Goal: Task Accomplishment & Management: Use online tool/utility

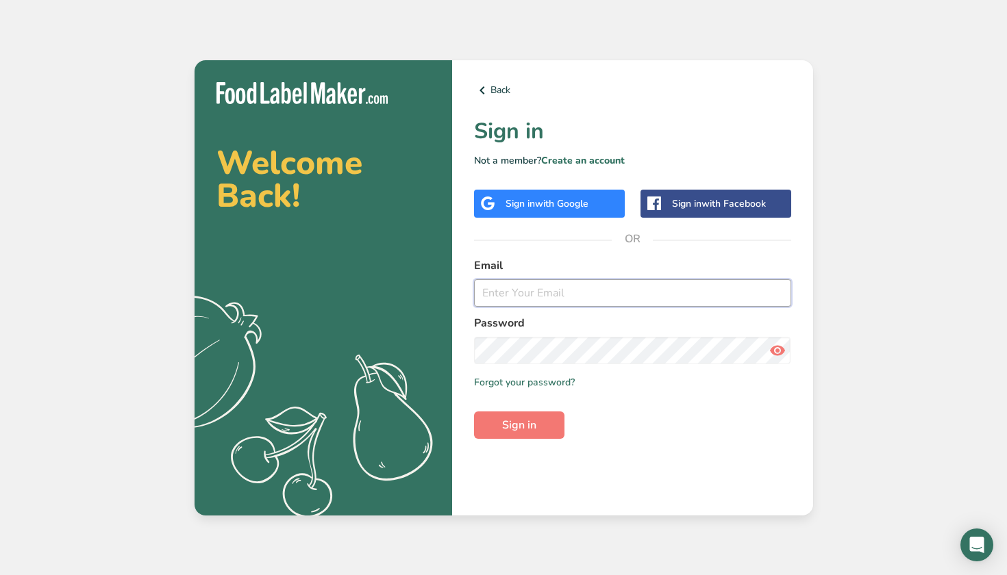
type input "[EMAIL_ADDRESS][DOMAIN_NAME]"
click at [518, 425] on button "Sign in" at bounding box center [519, 425] width 90 height 27
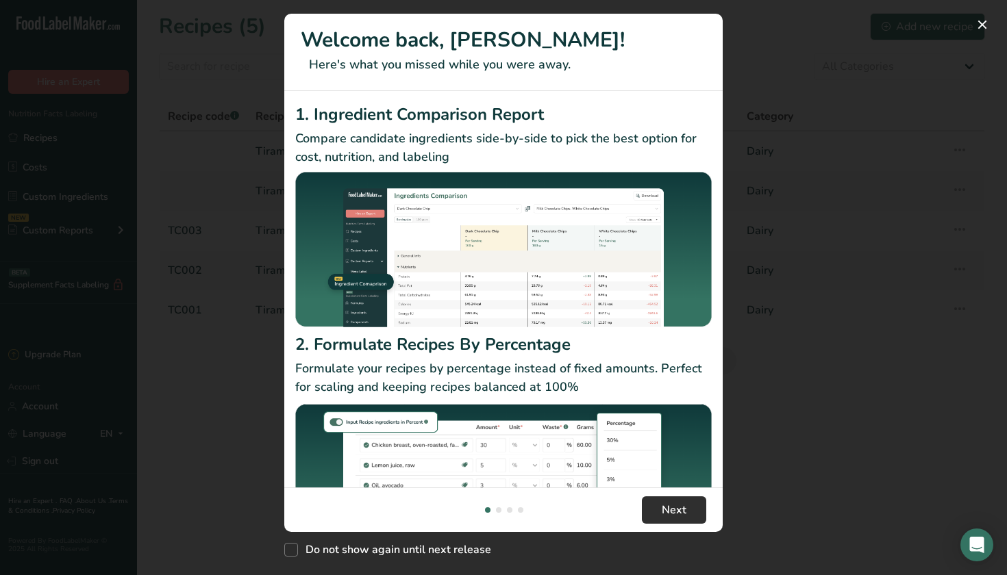
click at [666, 514] on span "Next" at bounding box center [673, 510] width 25 height 16
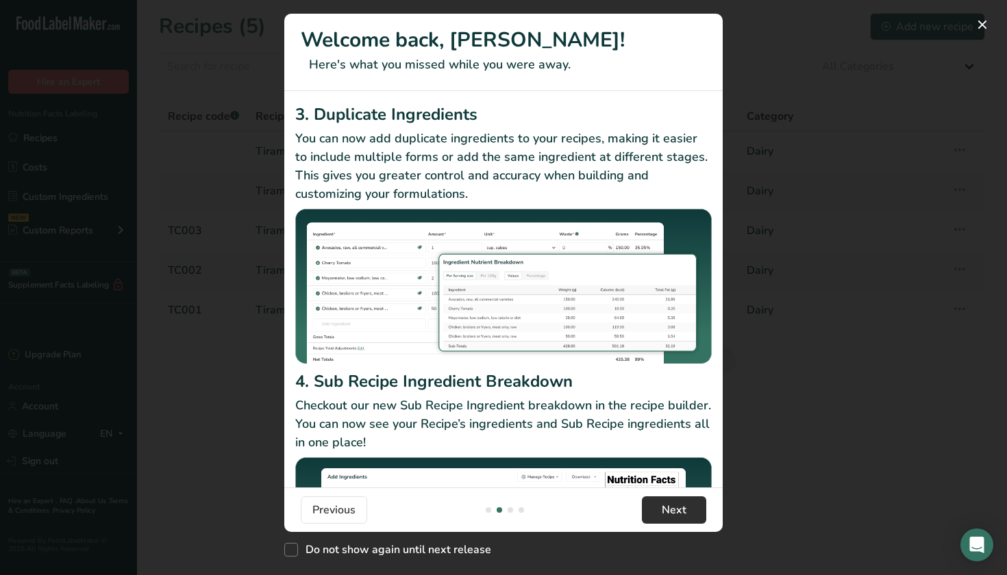
click at [661, 513] on span "Next" at bounding box center [673, 510] width 25 height 16
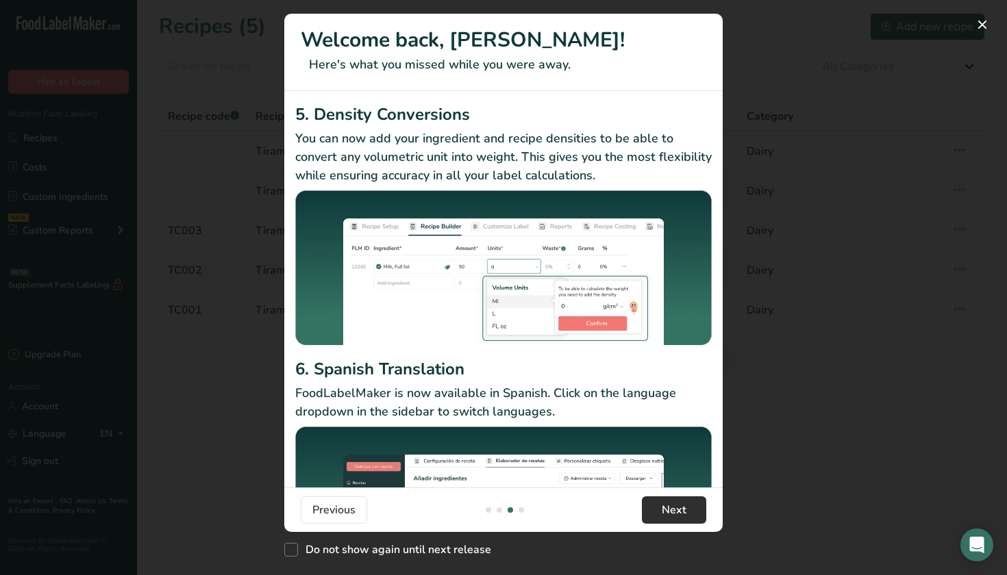
click at [661, 513] on span "Next" at bounding box center [673, 510] width 25 height 16
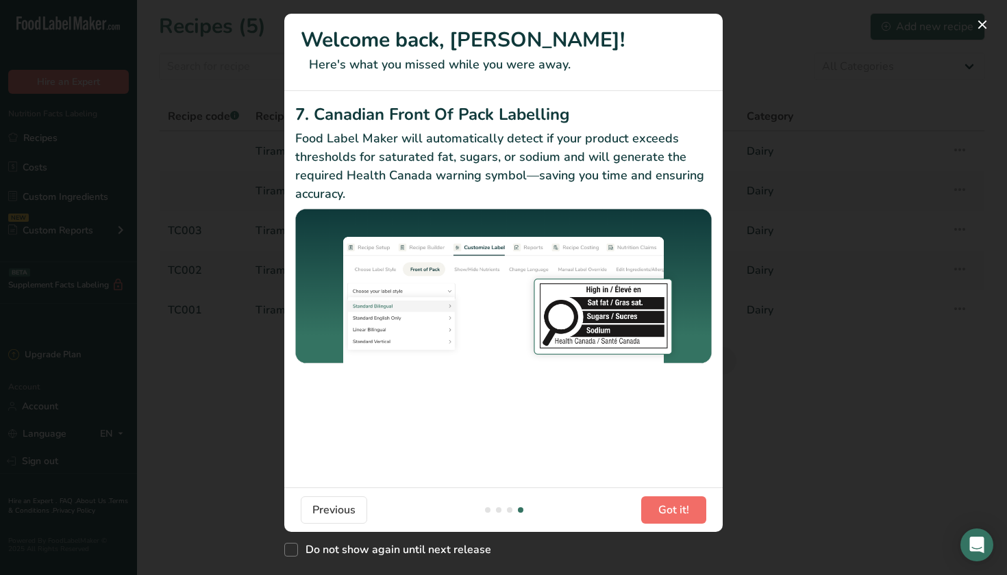
click at [661, 513] on span "Got it!" at bounding box center [673, 510] width 31 height 16
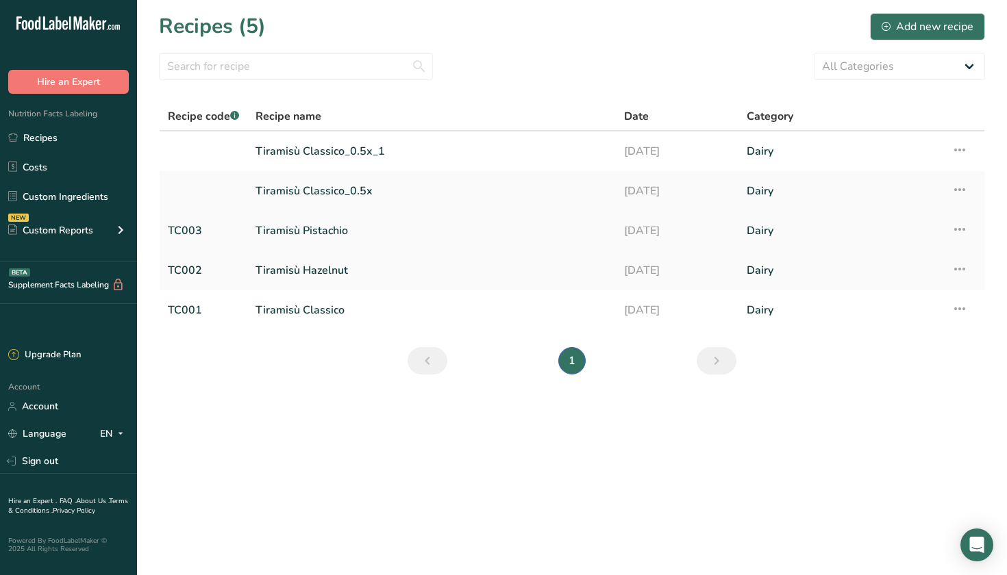
click at [395, 234] on link "Tiramisù Pistachio" at bounding box center [431, 230] width 352 height 29
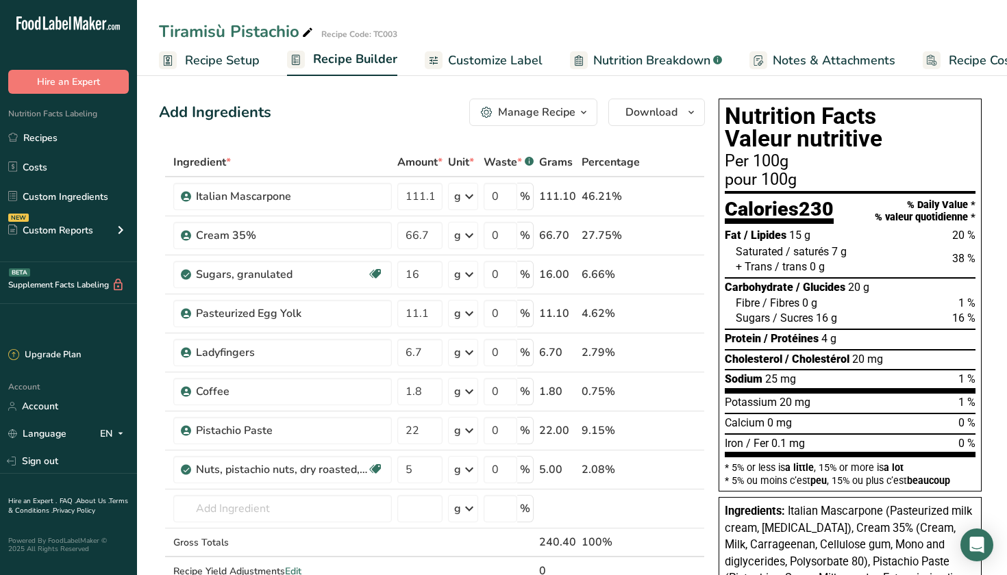
click at [214, 64] on span "Recipe Setup" at bounding box center [222, 60] width 75 height 18
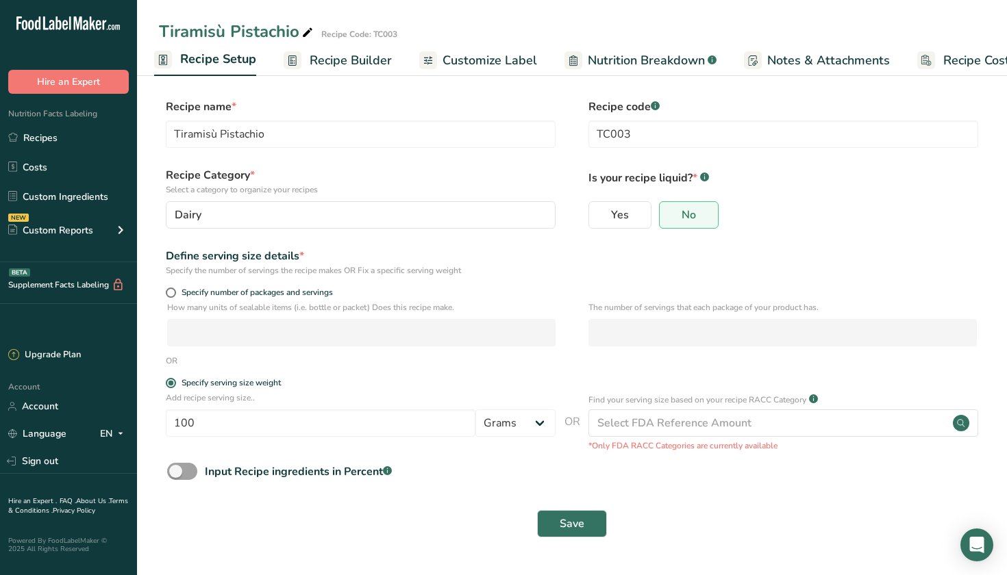
click at [201, 25] on div "Tiramisù Pistachio" at bounding box center [237, 31] width 157 height 25
click at [67, 145] on link "Recipes" at bounding box center [68, 138] width 137 height 26
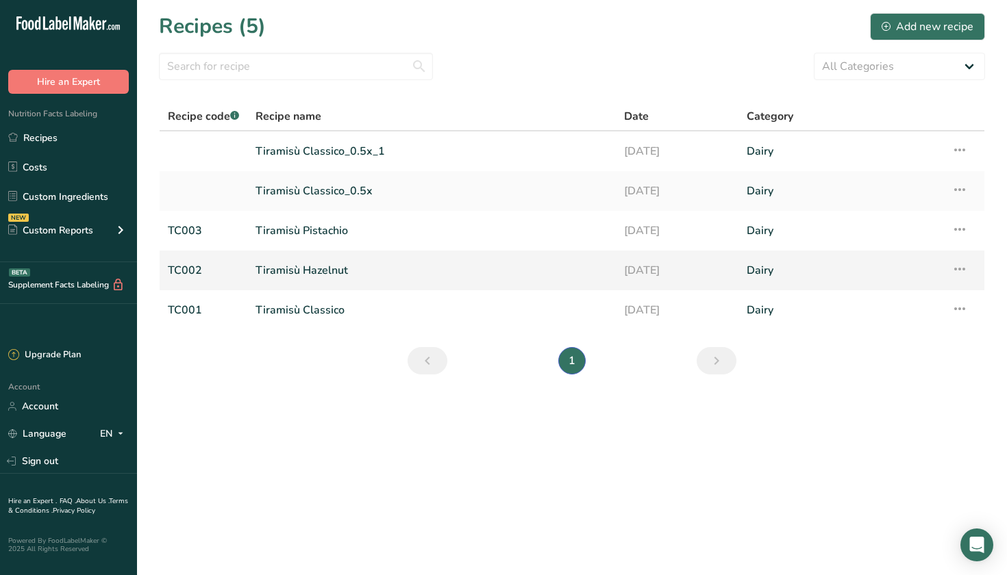
click at [346, 262] on link "Tiramisù Hazelnut" at bounding box center [431, 270] width 352 height 29
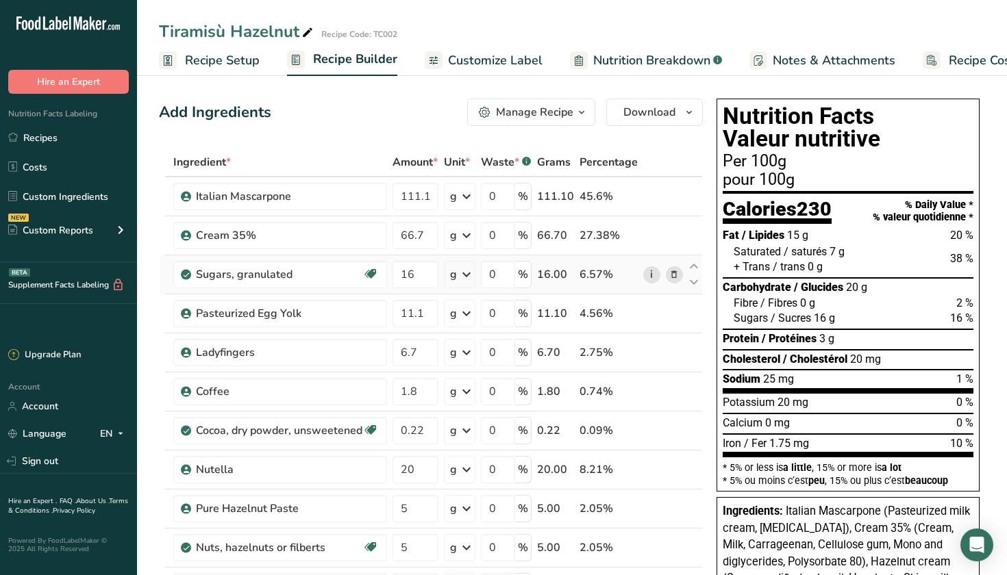
click at [650, 275] on link "i" at bounding box center [651, 274] width 17 height 17
click at [188, 64] on span "Recipe Setup" at bounding box center [222, 60] width 75 height 18
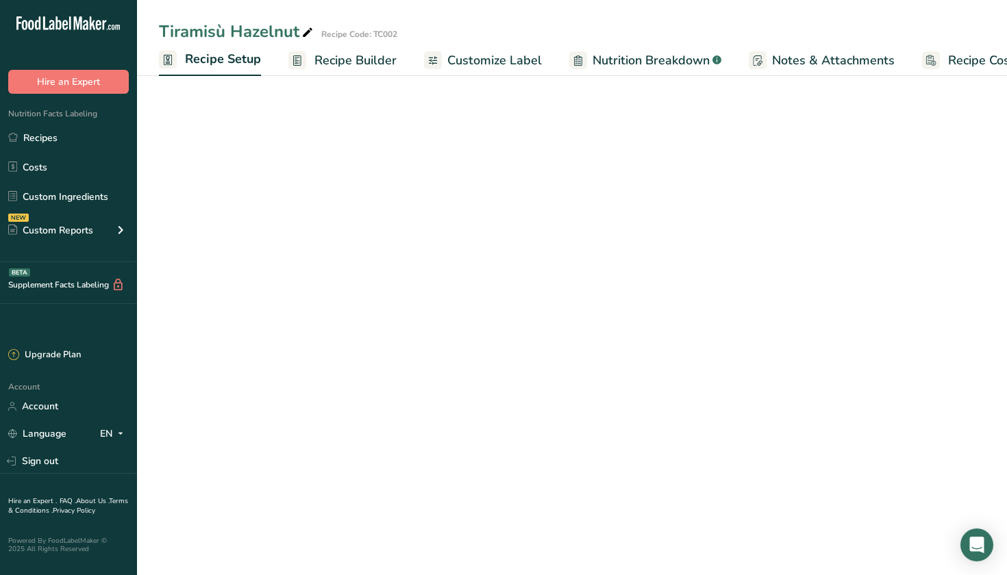
scroll to position [0, 5]
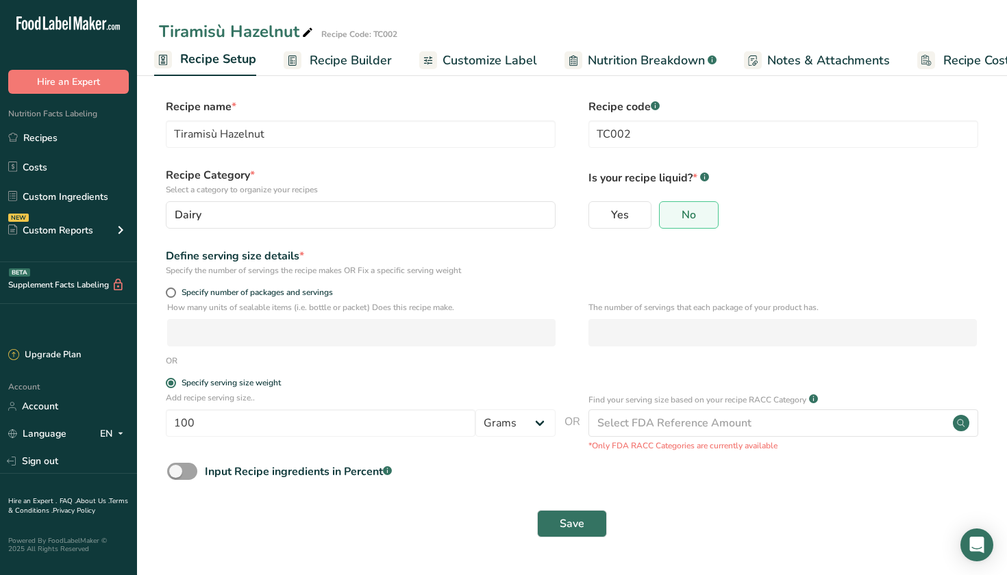
click at [924, 1] on div "Tiramisù Hazelnut Recipe Code: TC002 Recipe Setup Recipe Builder Customize Labe…" at bounding box center [572, 38] width 870 height 76
click at [331, 62] on span "Recipe Builder" at bounding box center [350, 60] width 82 height 18
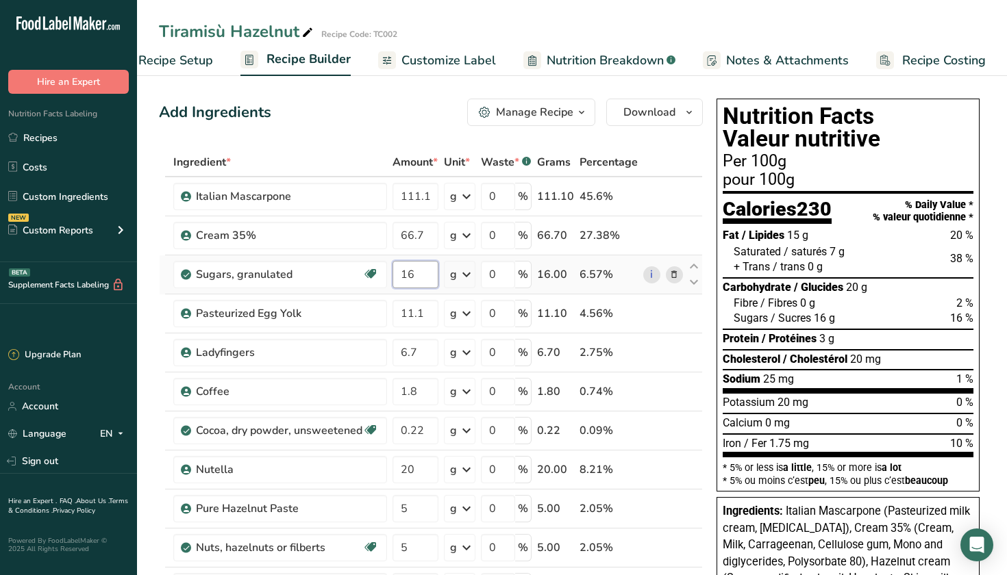
click at [428, 273] on input "16" at bounding box center [415, 274] width 46 height 27
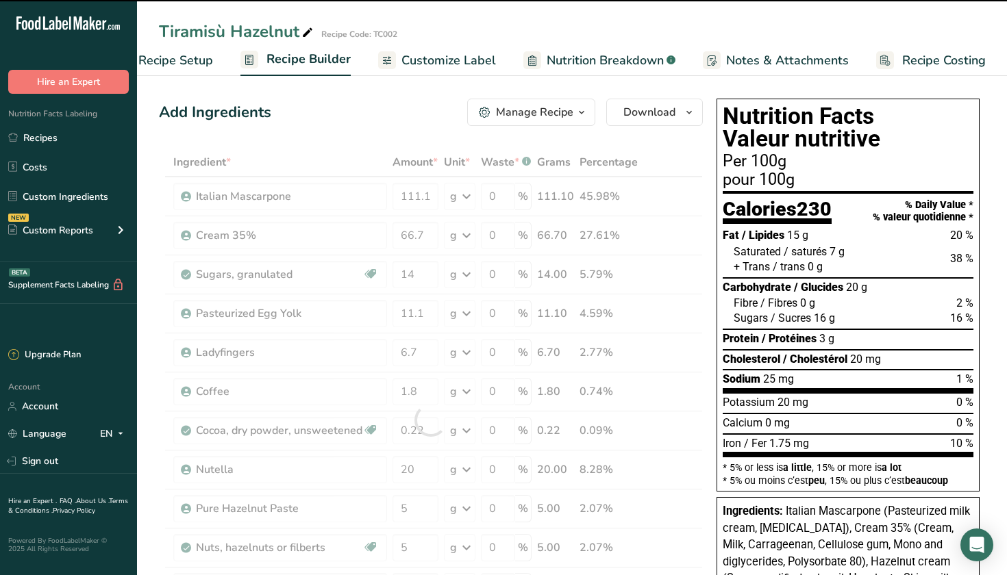
click at [711, 255] on div "Nutrition Facts Valeur nutritive Per 100g pour 100g Calories 230 % Daily Value …" at bounding box center [848, 575] width 274 height 964
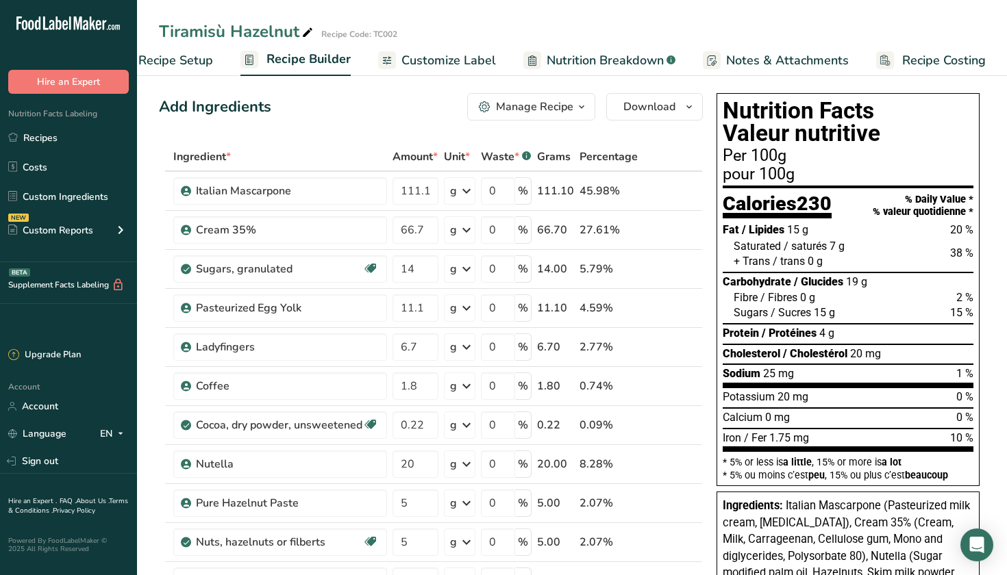
scroll to position [0, 0]
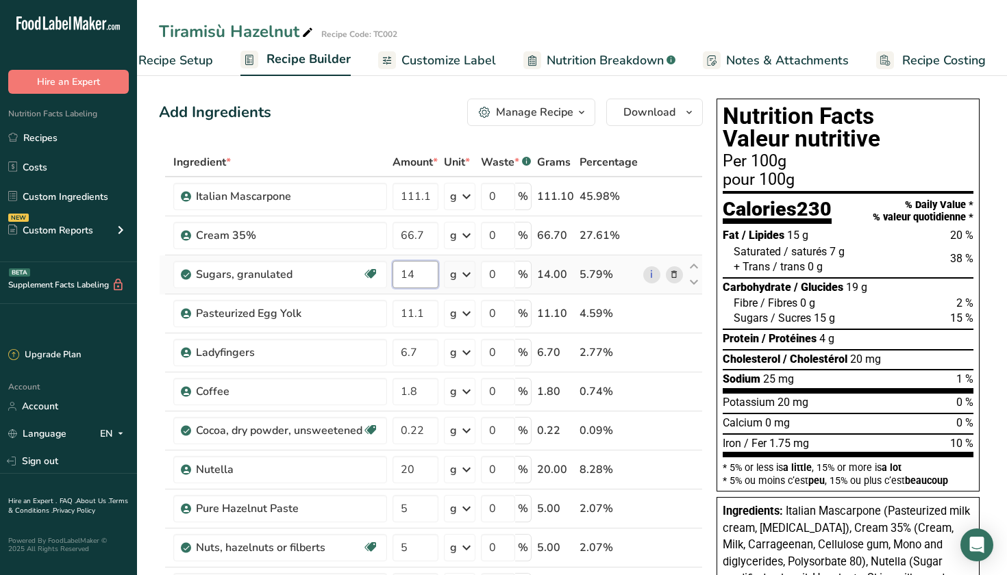
click at [418, 274] on input "14" at bounding box center [415, 274] width 46 height 27
click at [425, 273] on input "16" at bounding box center [415, 274] width 46 height 27
click at [414, 274] on input "15" at bounding box center [415, 274] width 46 height 27
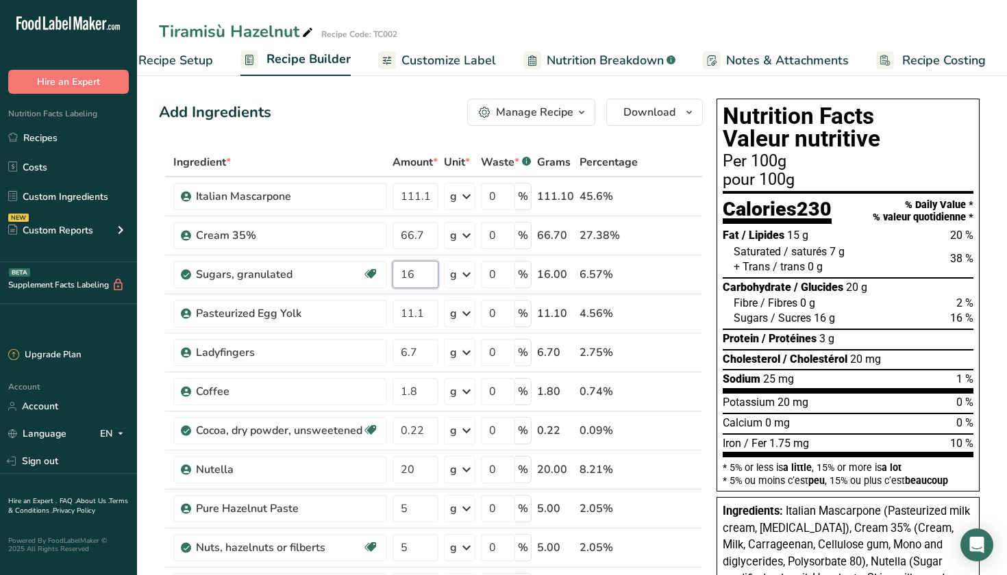
type input "16"
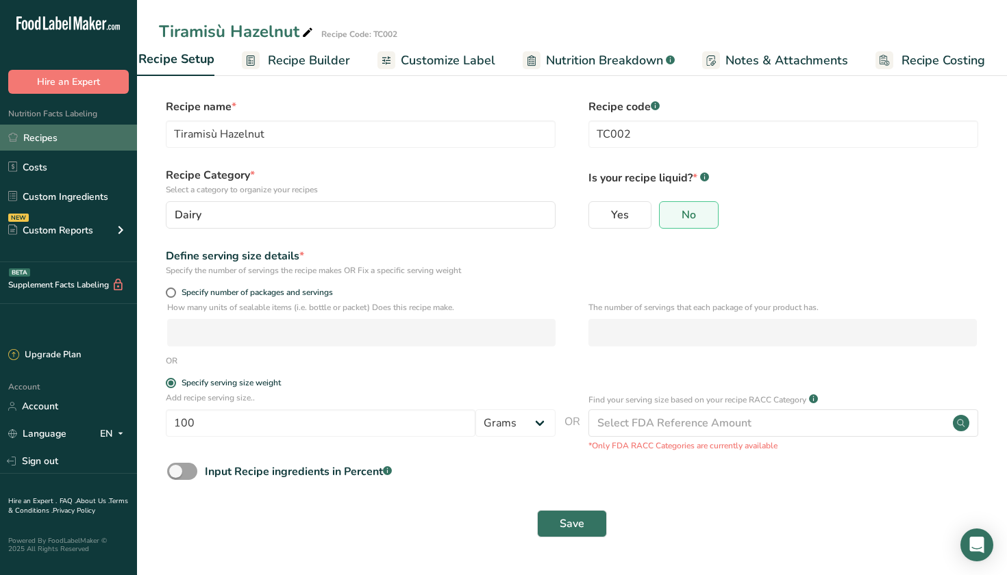
click at [85, 147] on link "Recipes" at bounding box center [68, 138] width 137 height 26
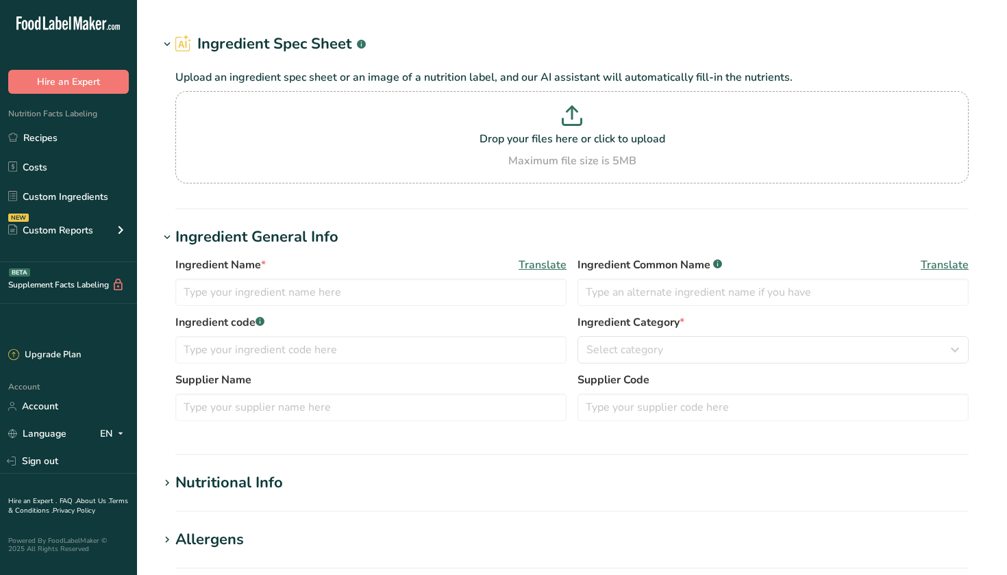
type input "Sugars, granulated"
type input "Granulated Sugar"
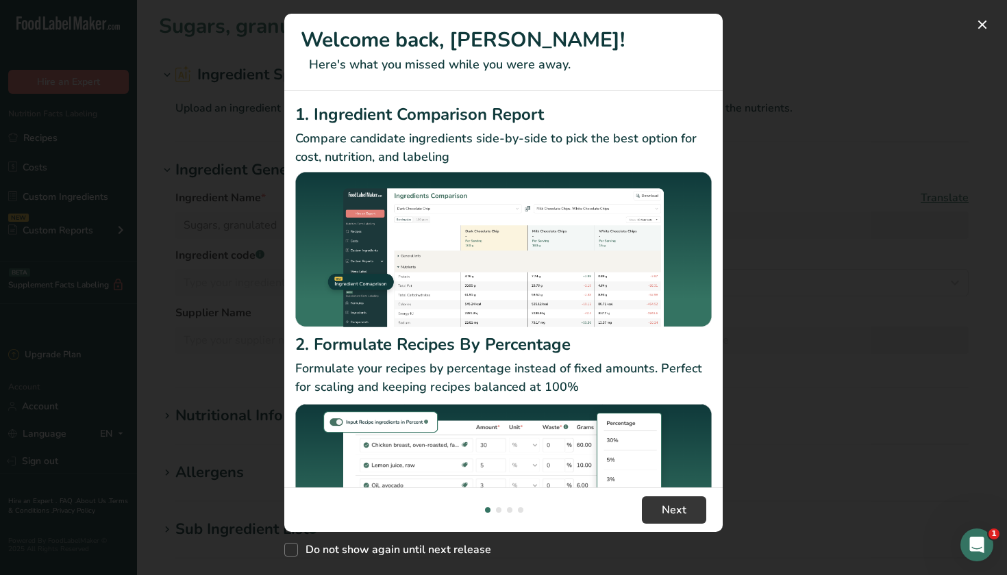
click at [281, 551] on div "New Features" at bounding box center [503, 287] width 1007 height 575
